Goal: Obtain resource: Download file/media

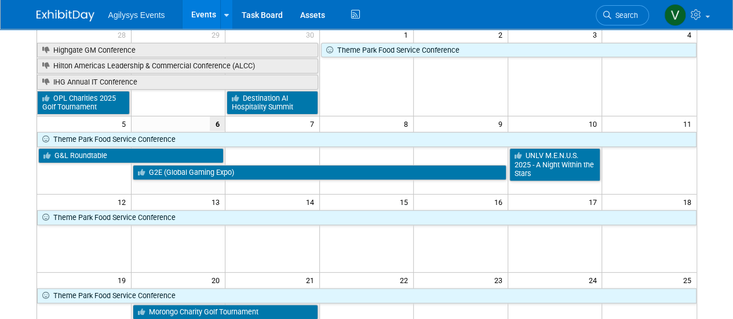
scroll to position [100, 0]
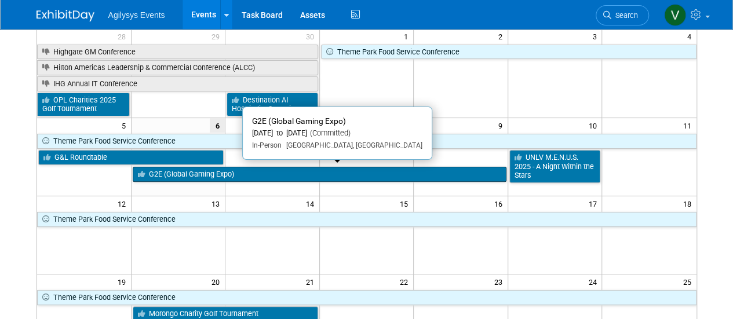
click at [313, 171] on link "G2E (Global Gaming Expo)" at bounding box center [320, 174] width 374 height 15
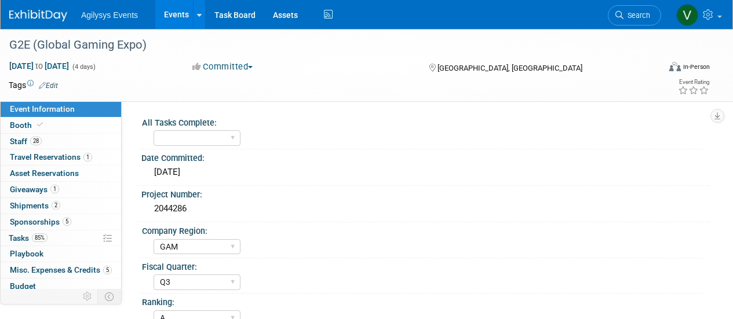
select select "GAM"
select select "Q3"
select select "A"
select select "Yes"
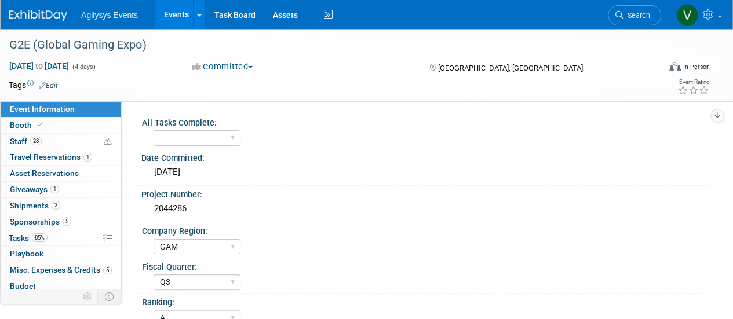
scroll to position [51, 0]
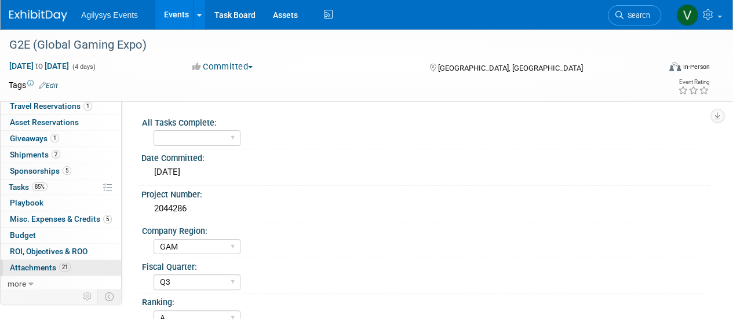
click at [40, 265] on span "Attachments 21" at bounding box center [40, 267] width 61 height 9
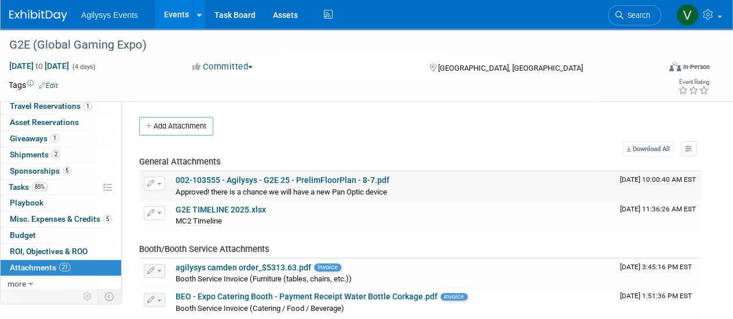
click at [241, 186] on div "Approved! there is a chance we will have a new Pan Optic device Approved! there…" at bounding box center [393, 192] width 435 height 12
click at [241, 184] on link "002-103555 - Agilysys - G2E 25 - PrelimFloorPlan - 8-7.pdf" at bounding box center [283, 180] width 214 height 9
